Goal: Information Seeking & Learning: Learn about a topic

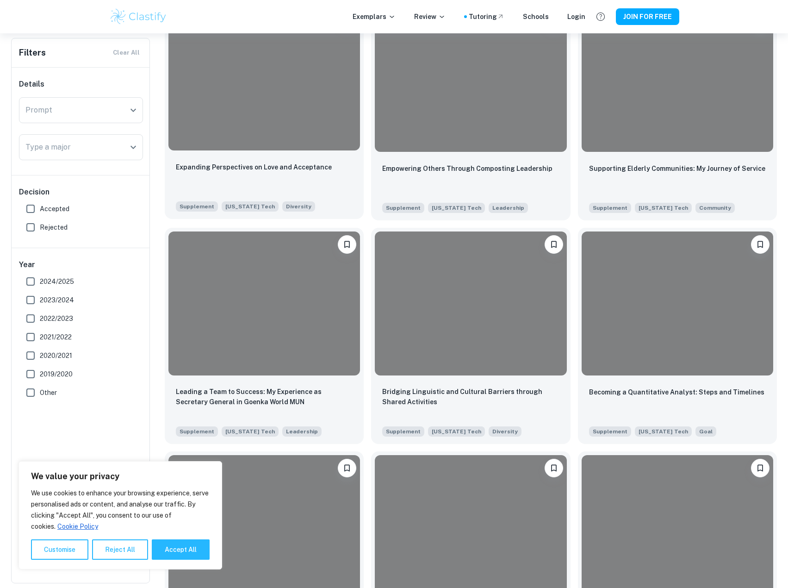
scroll to position [463, 0]
click at [252, 133] on div at bounding box center [264, 78] width 192 height 144
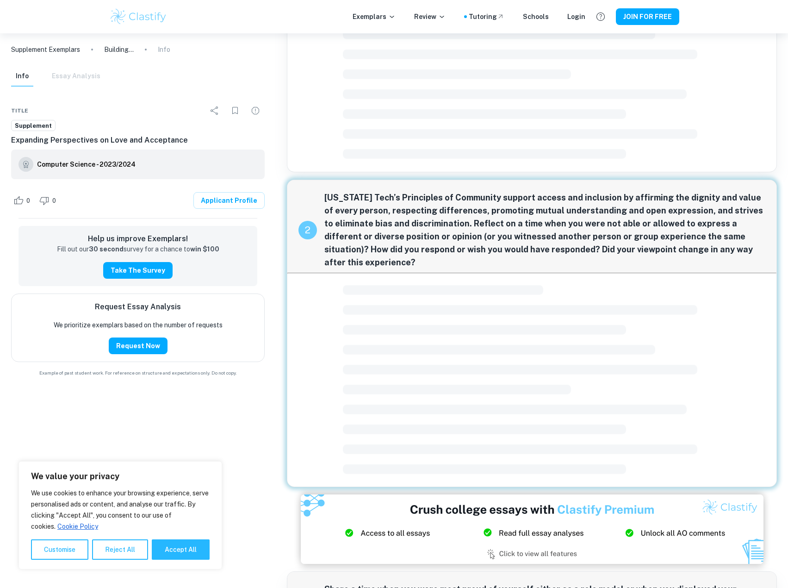
scroll to position [151, 0]
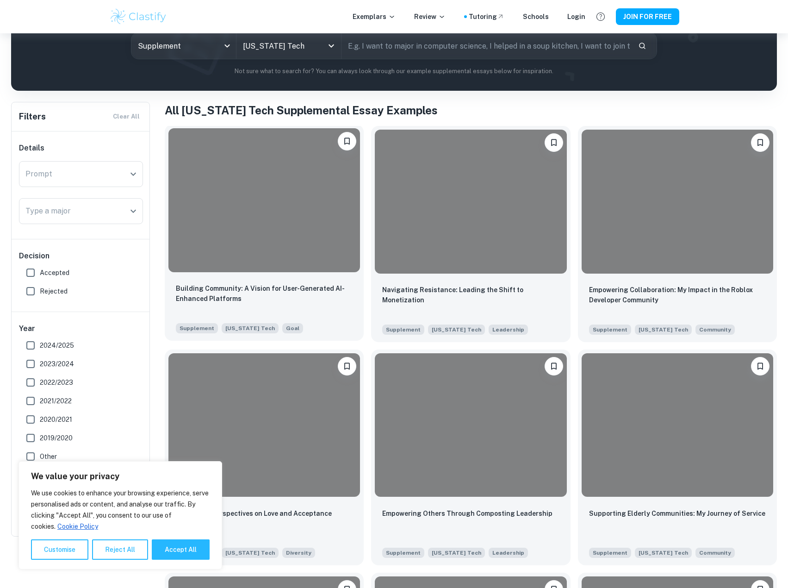
scroll to position [185, 0]
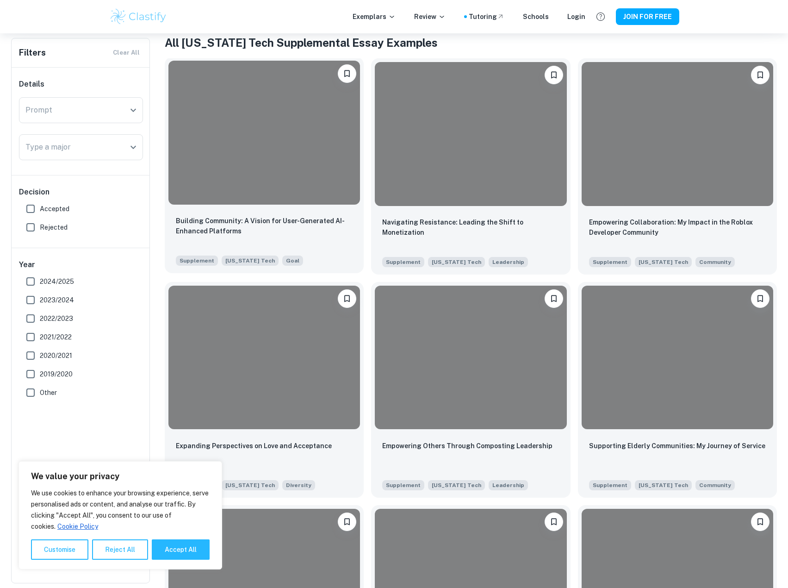
click at [266, 156] on div at bounding box center [264, 133] width 192 height 144
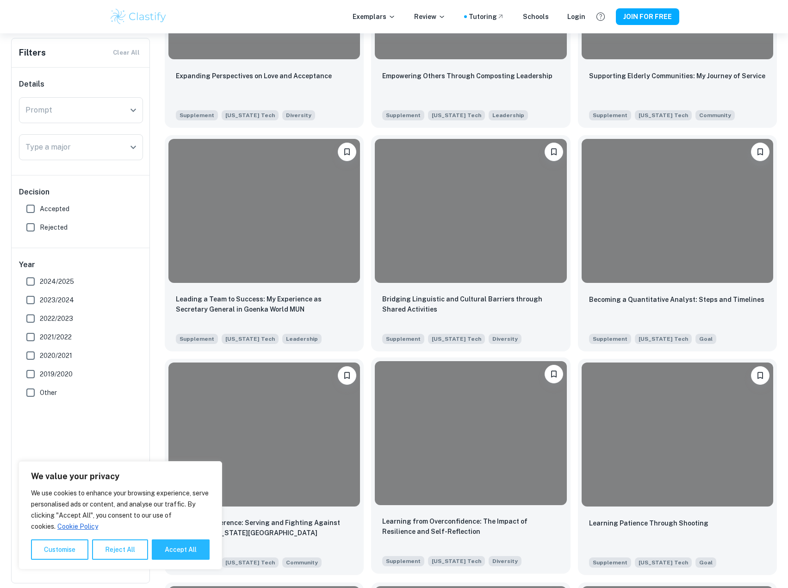
scroll to position [648, 0]
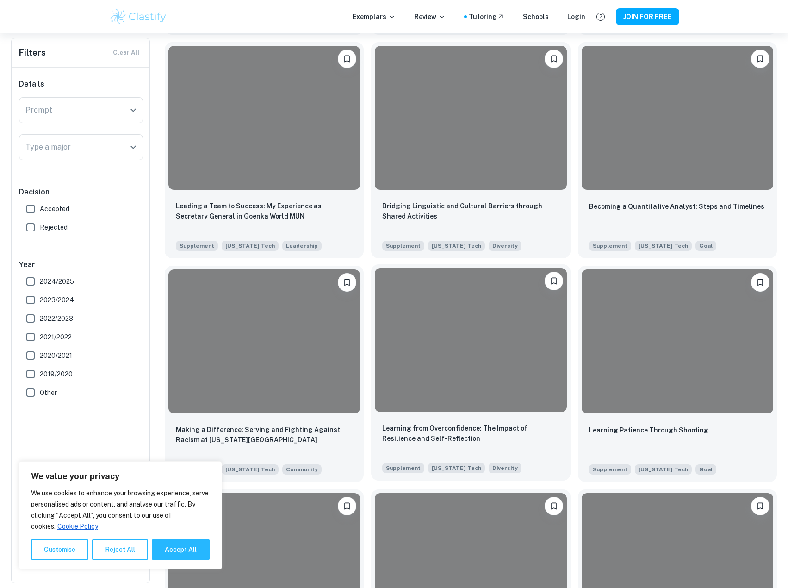
click at [444, 390] on div at bounding box center [471, 340] width 192 height 144
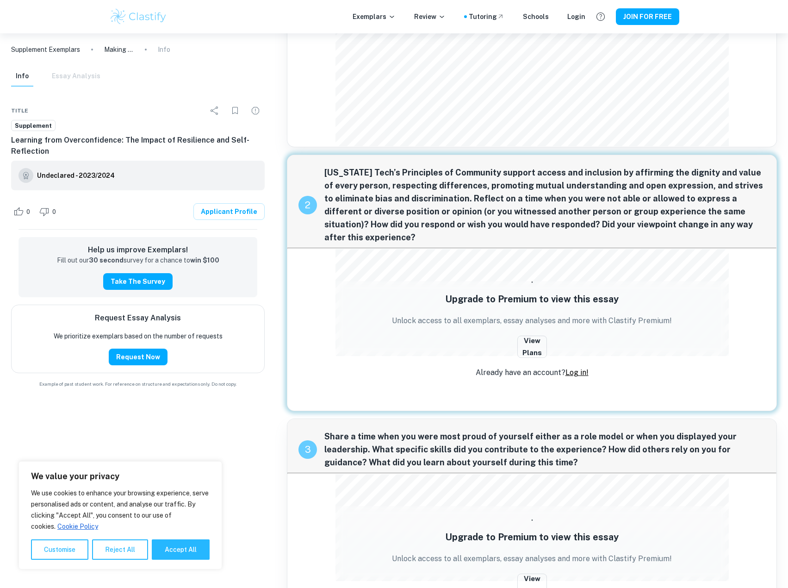
scroll to position [58, 0]
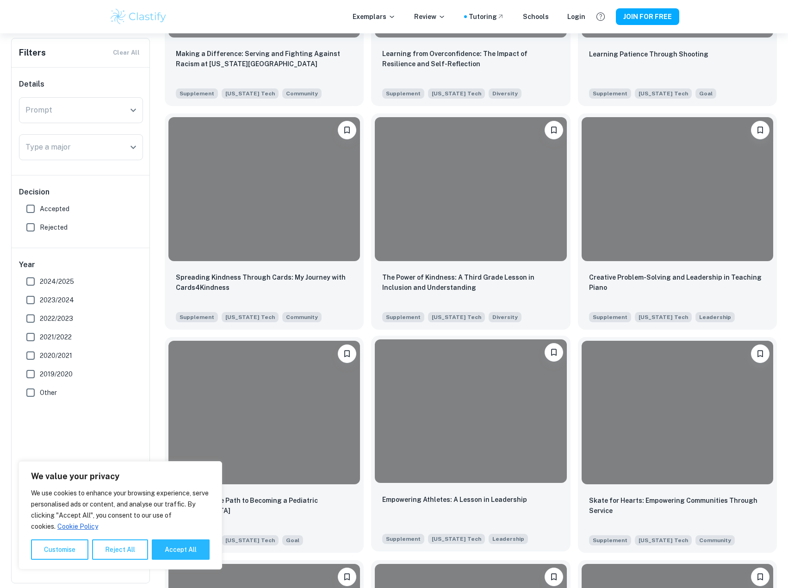
scroll to position [1111, 0]
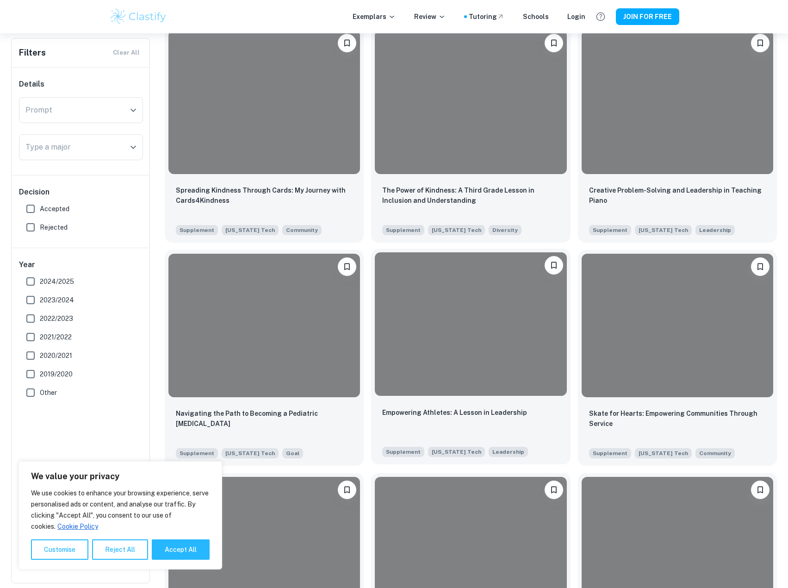
click at [455, 317] on div at bounding box center [471, 324] width 192 height 144
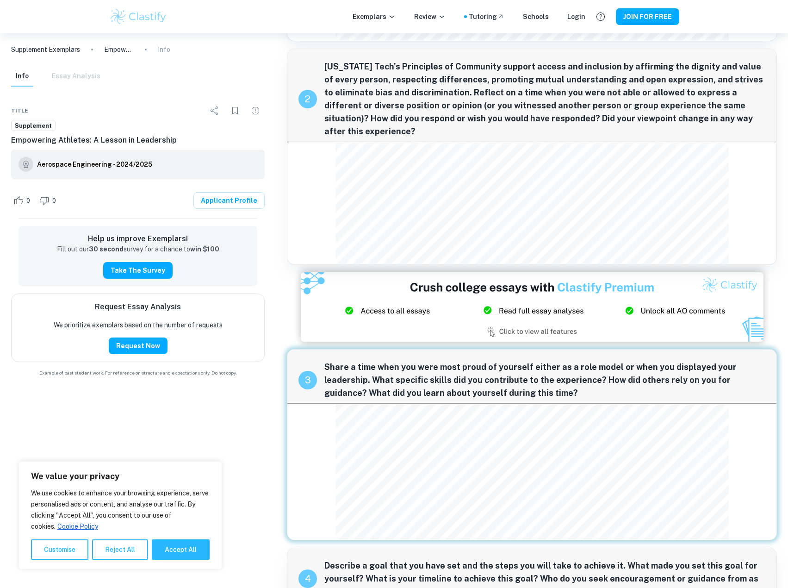
scroll to position [191, 0]
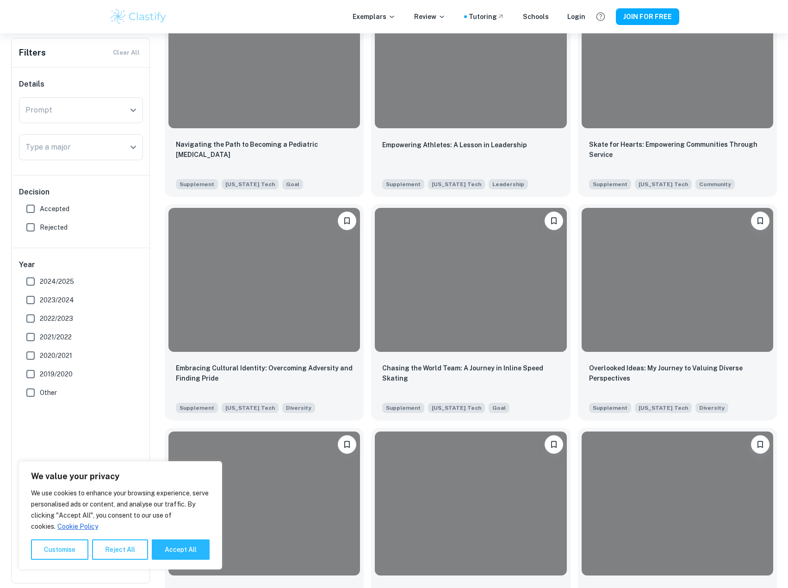
scroll to position [1666, 0]
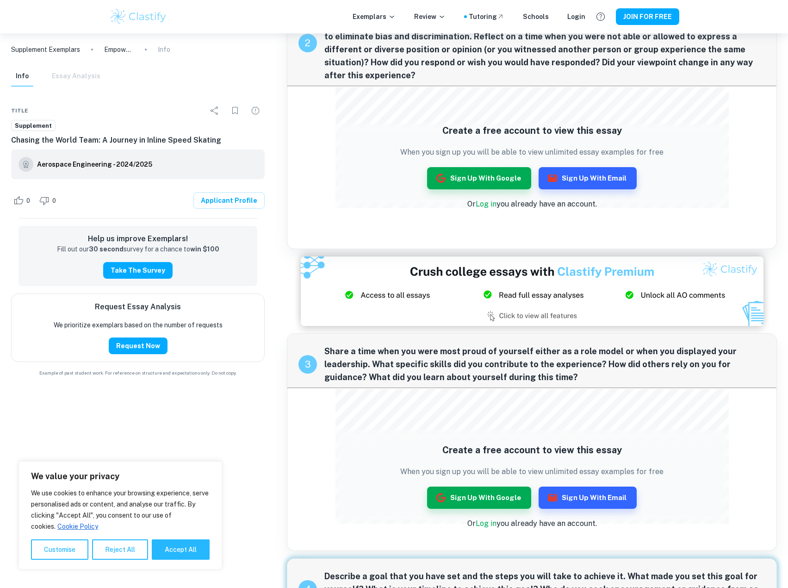
scroll to position [66, 0]
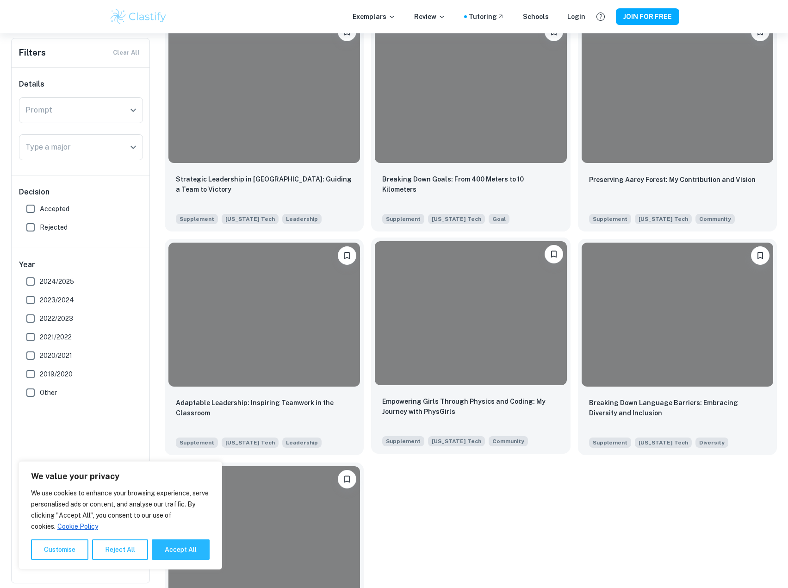
scroll to position [1882, 0]
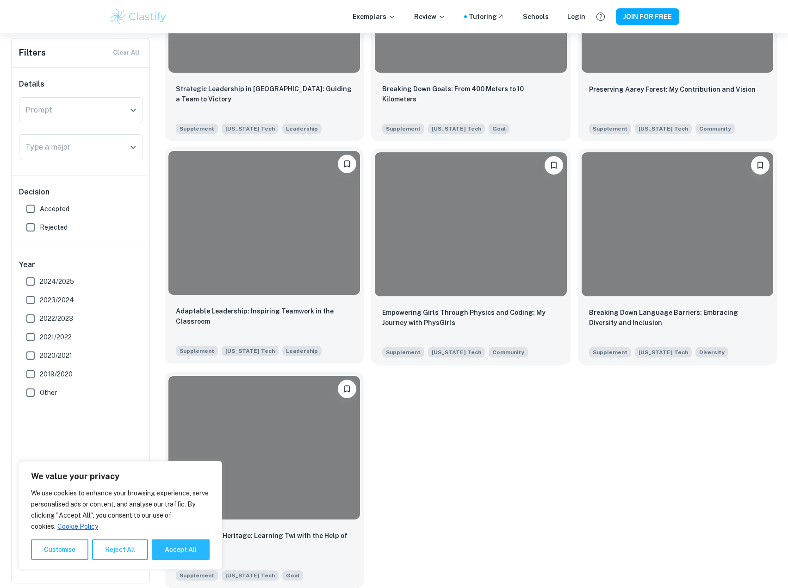
click at [235, 233] on div at bounding box center [264, 223] width 192 height 144
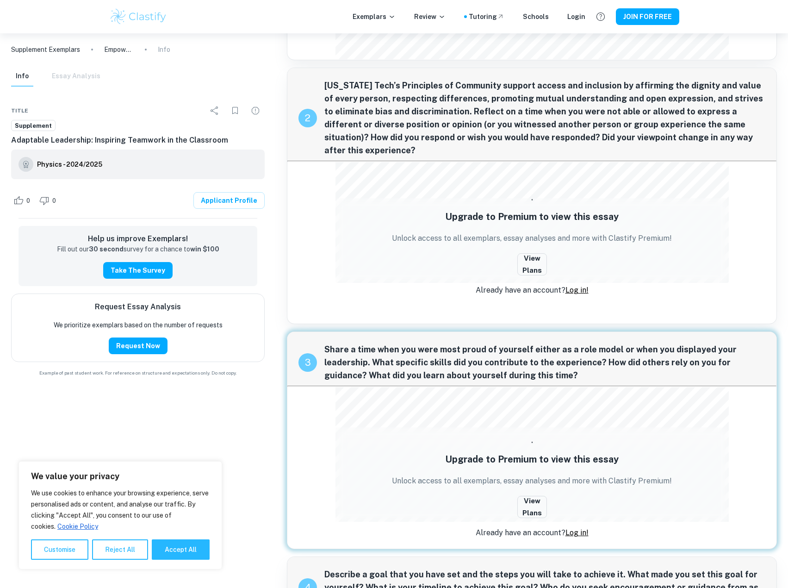
scroll to position [174, 0]
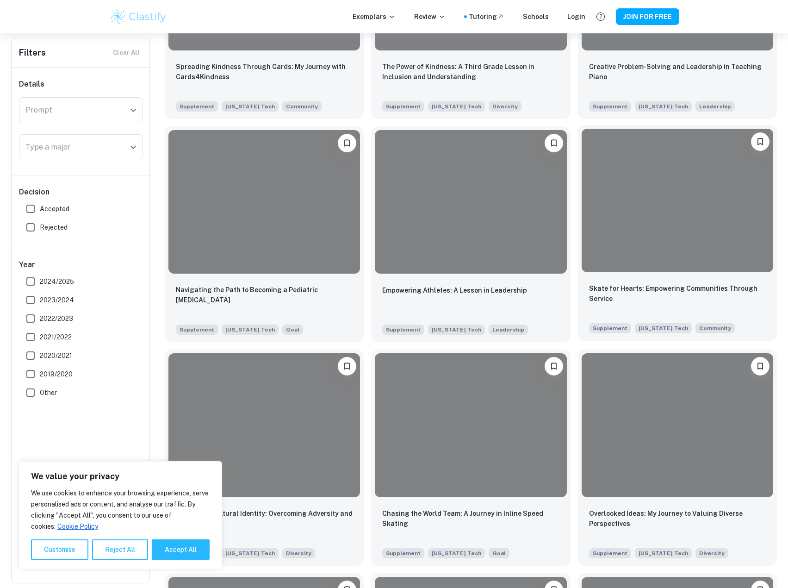
scroll to position [1049, 0]
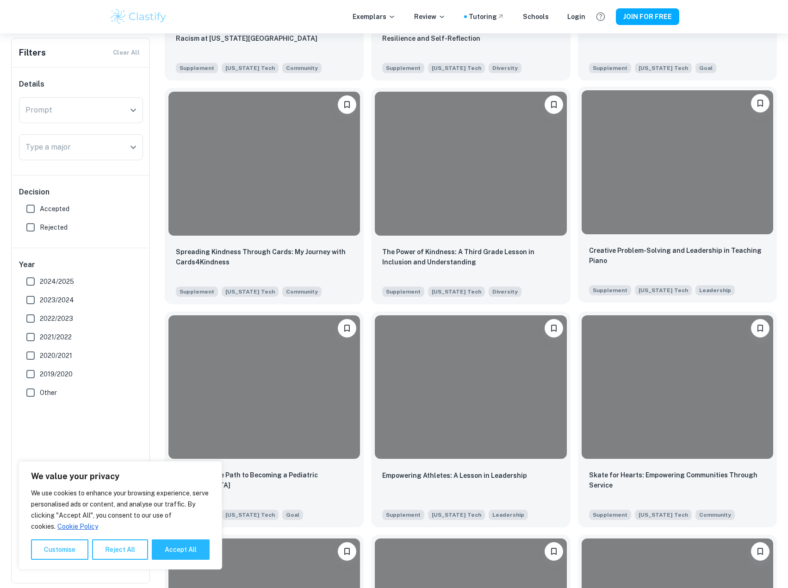
click at [668, 178] on div at bounding box center [678, 162] width 192 height 144
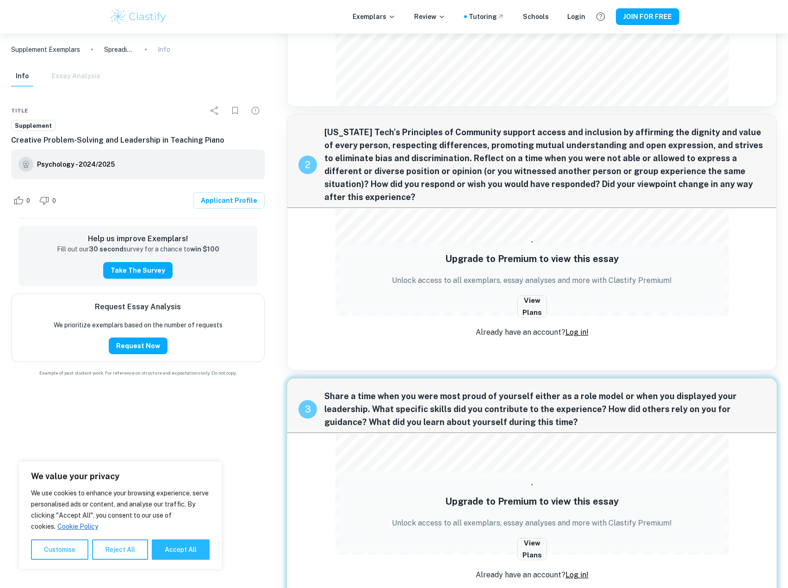
scroll to position [114, 0]
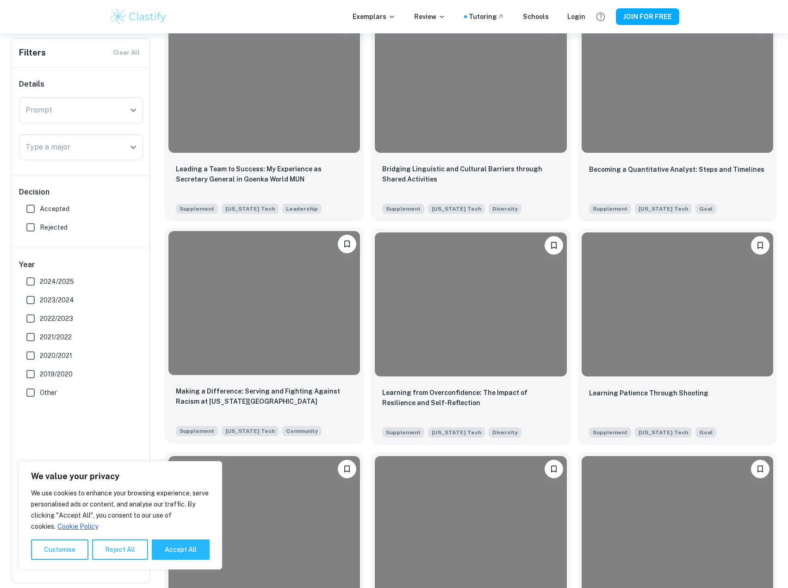
scroll to position [679, 0]
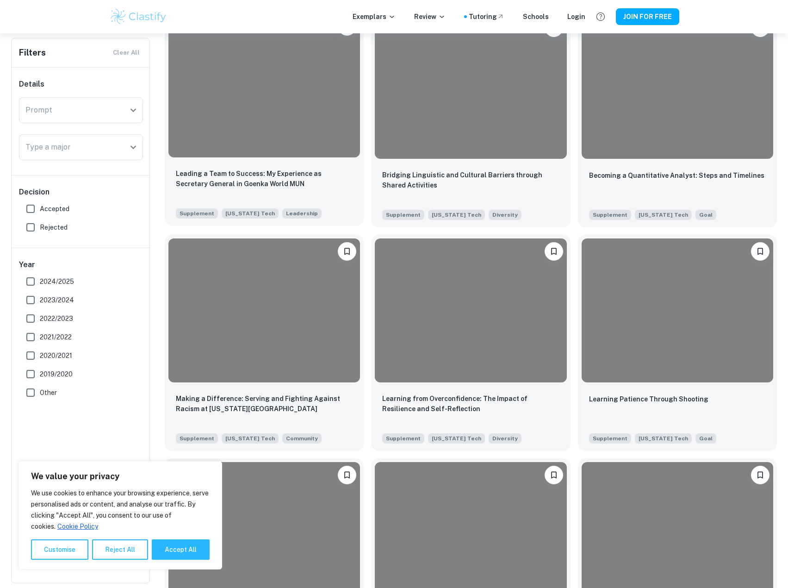
click at [236, 118] on div at bounding box center [264, 85] width 192 height 144
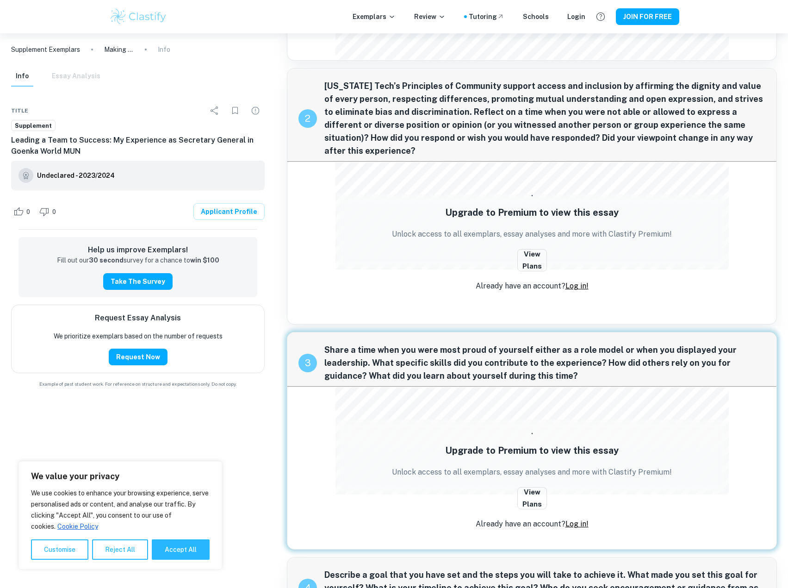
scroll to position [174, 0]
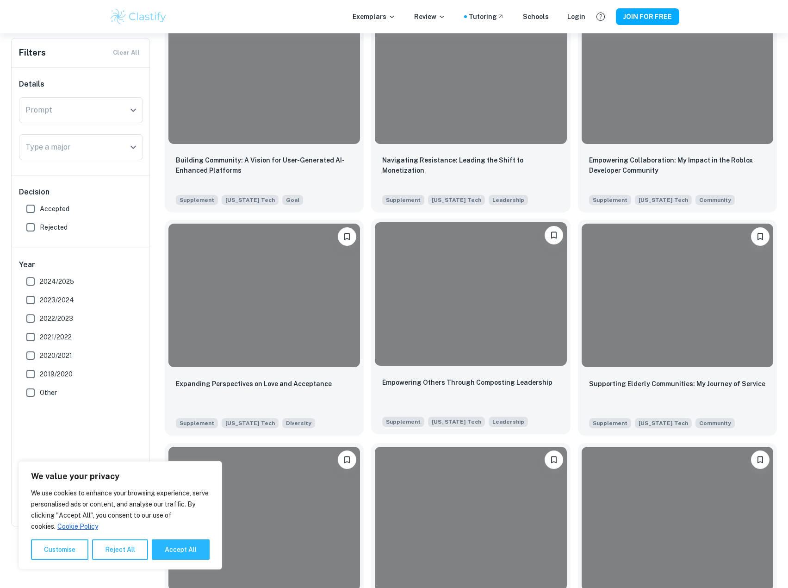
scroll to position [124, 0]
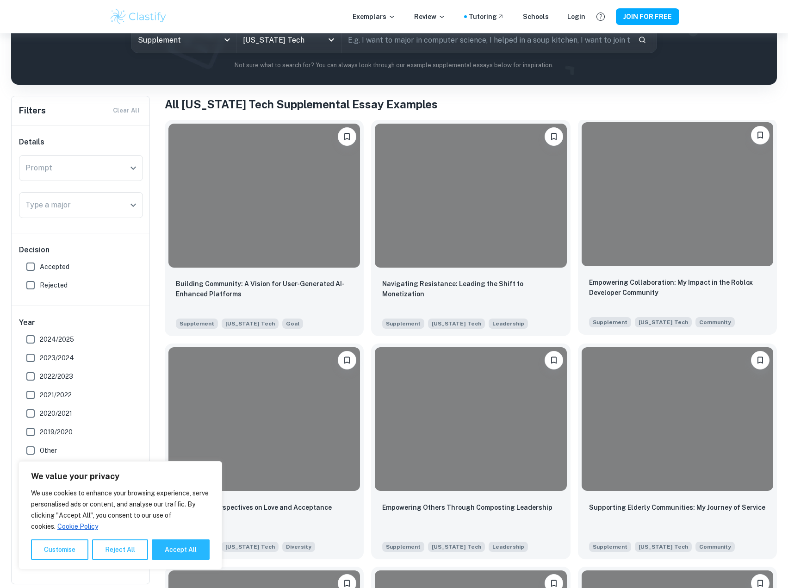
click at [676, 259] on div at bounding box center [678, 194] width 192 height 144
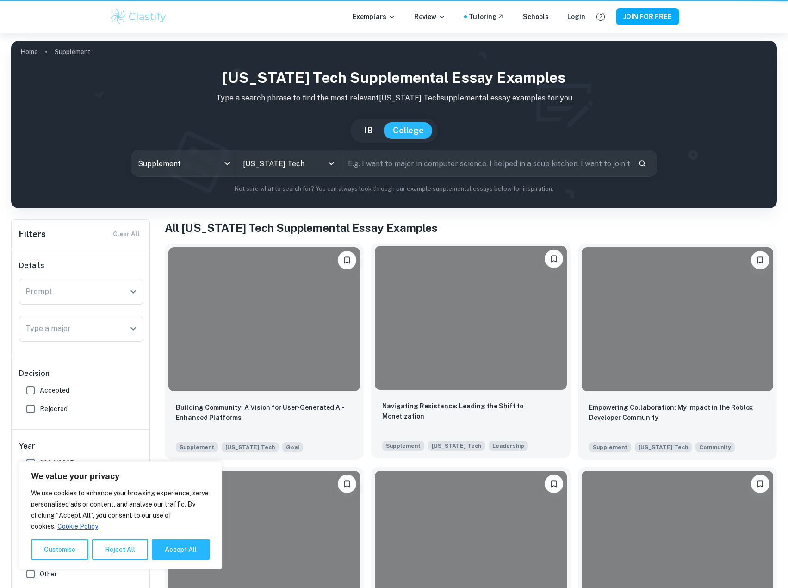
scroll to position [124, 0]
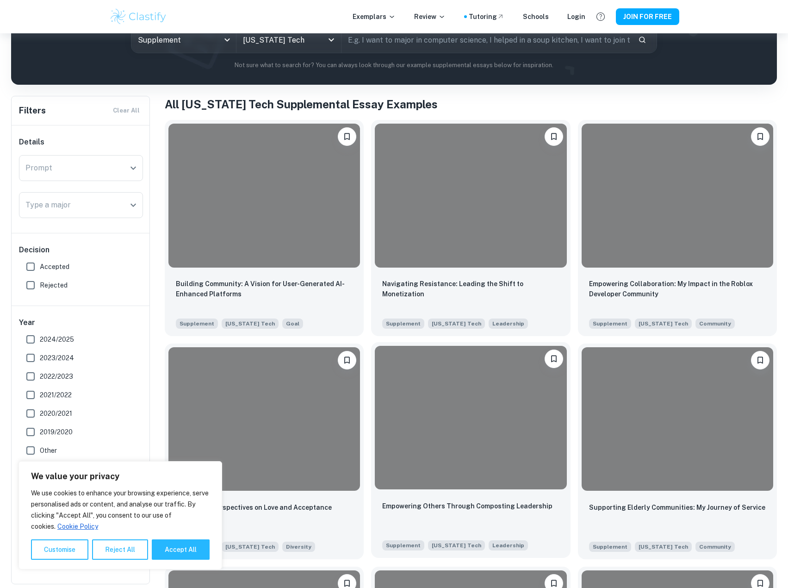
click at [482, 427] on div at bounding box center [471, 418] width 192 height 144
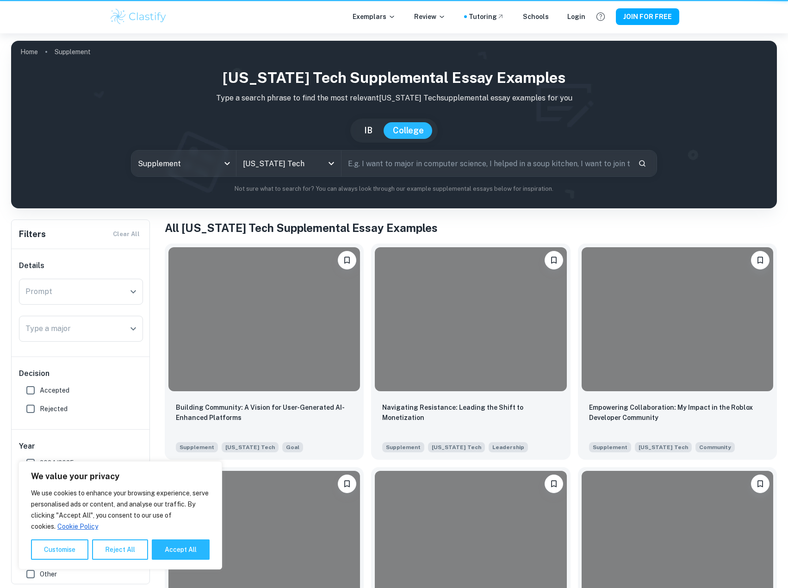
scroll to position [124, 0]
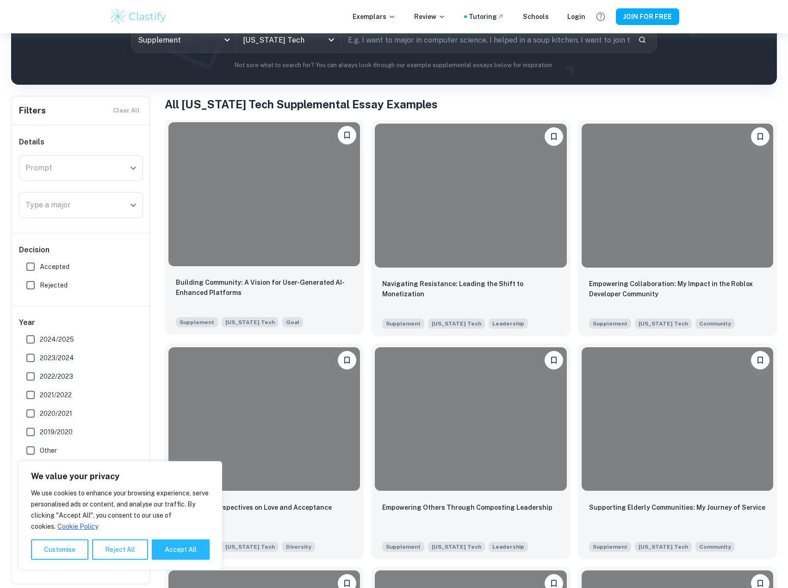
click at [248, 222] on div at bounding box center [264, 194] width 192 height 144
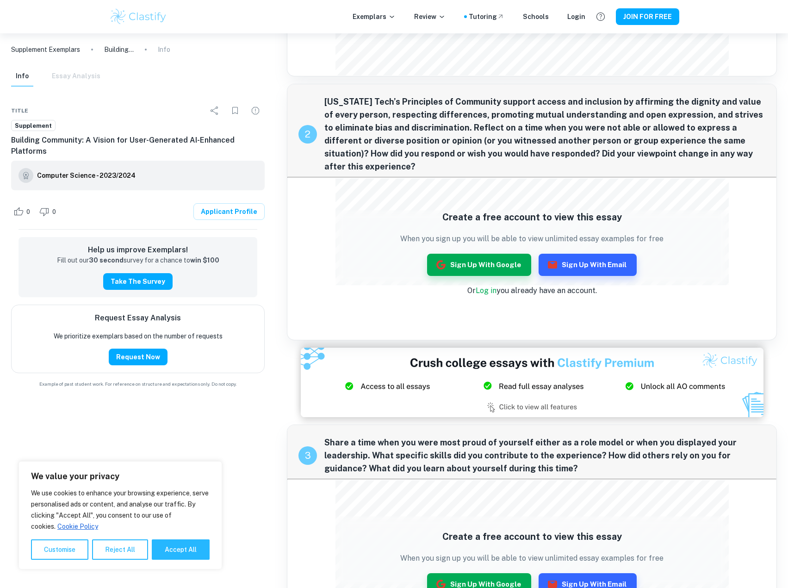
scroll to position [145, 0]
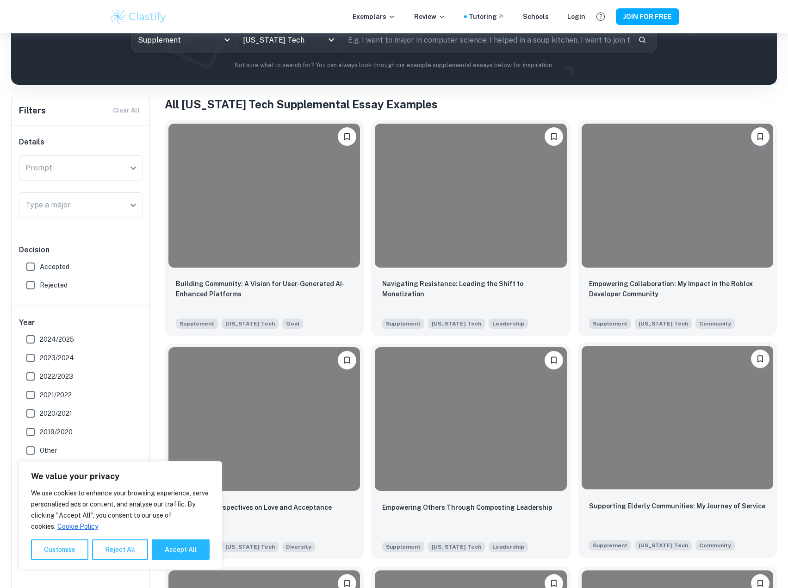
scroll to position [401, 0]
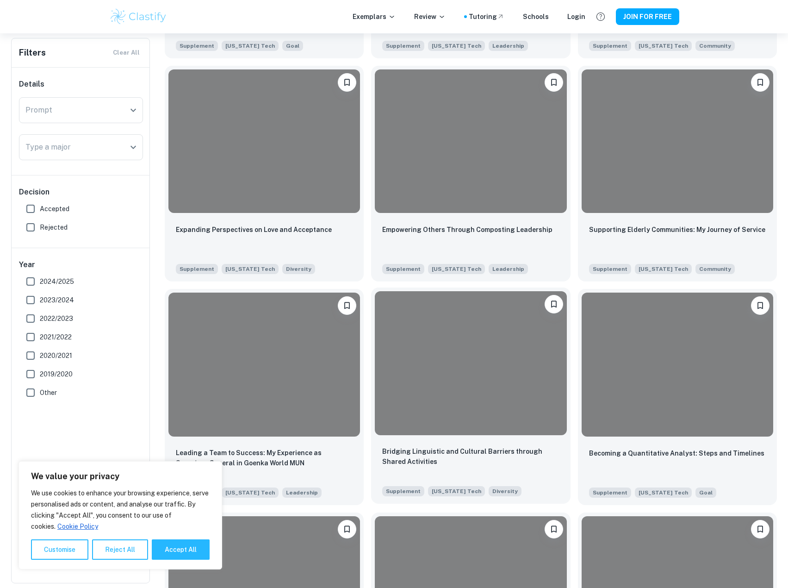
click at [440, 357] on div at bounding box center [471, 363] width 192 height 144
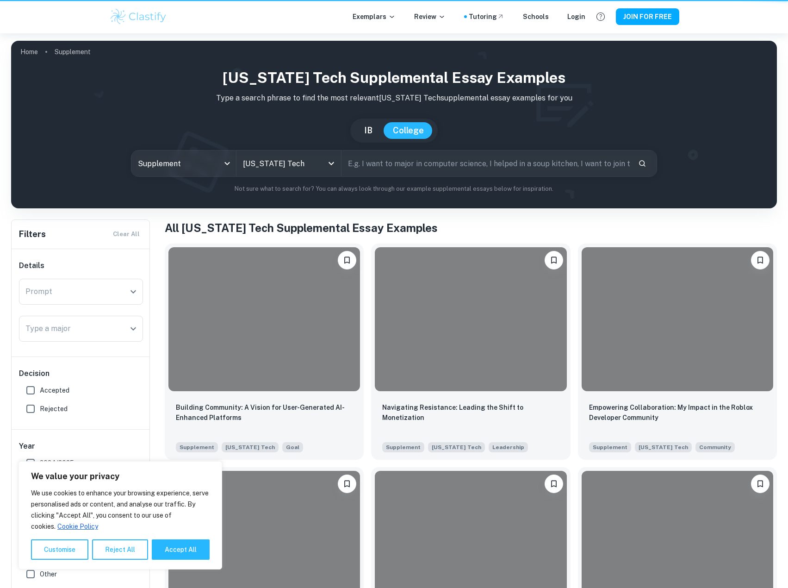
scroll to position [401, 0]
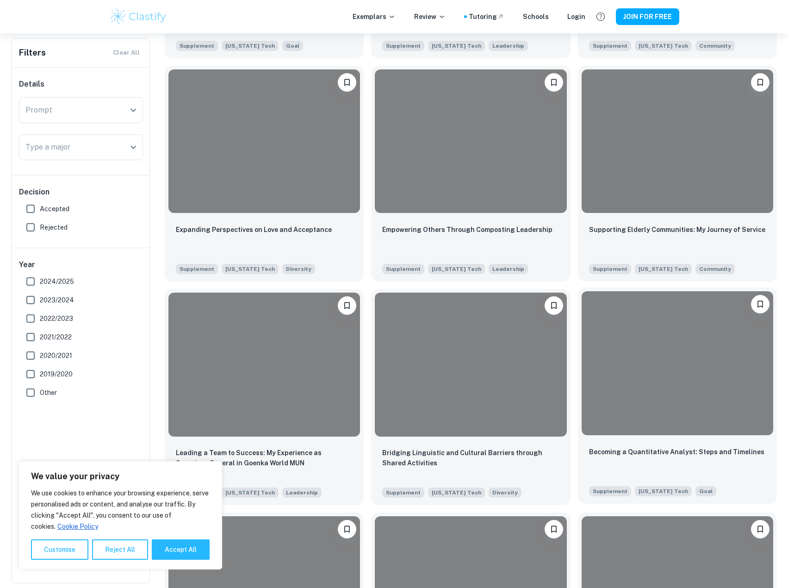
click at [710, 401] on div at bounding box center [678, 363] width 192 height 144
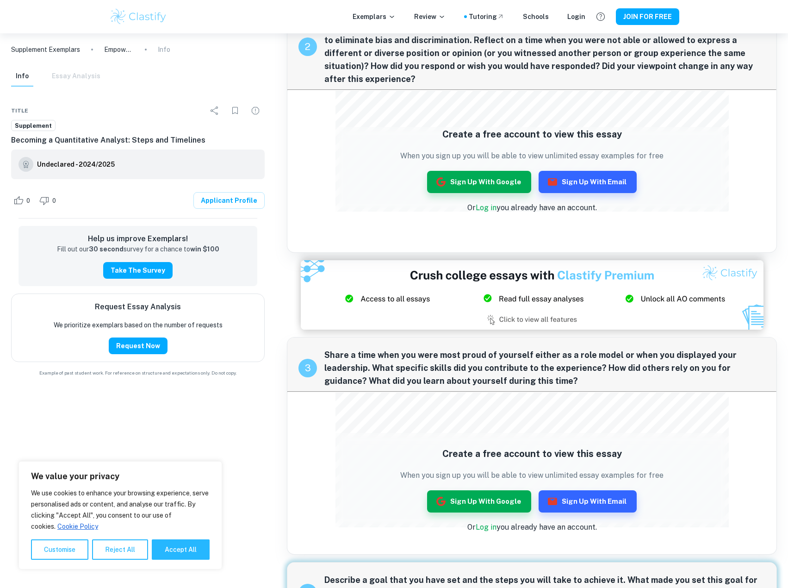
scroll to position [173, 0]
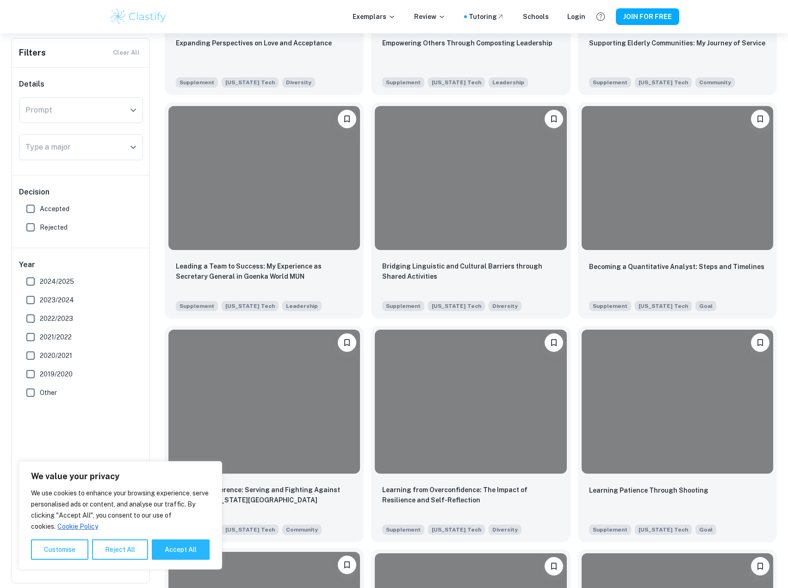
scroll to position [864, 0]
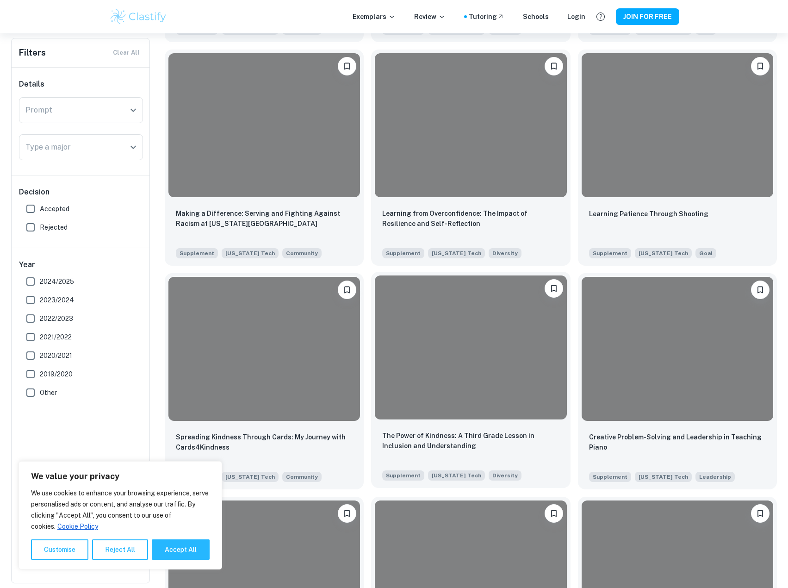
click at [413, 341] on div at bounding box center [471, 347] width 192 height 144
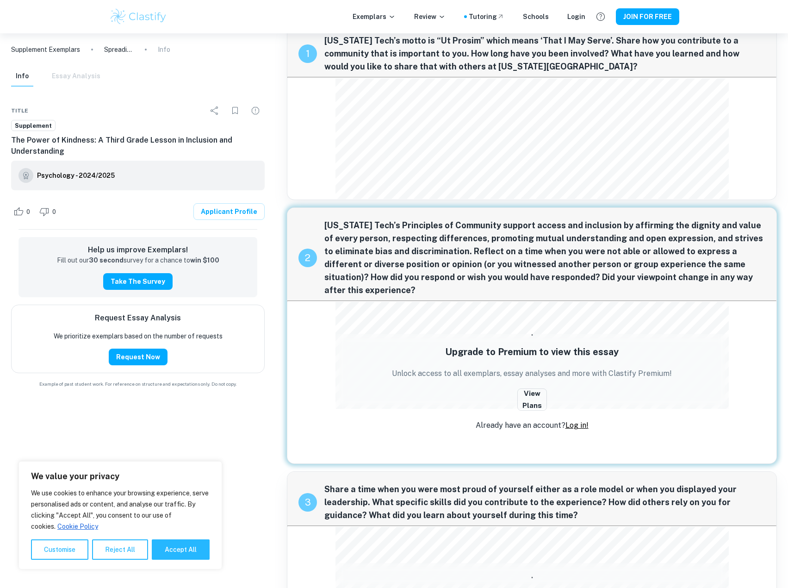
scroll to position [46, 0]
